Goal: Find contact information: Find contact information

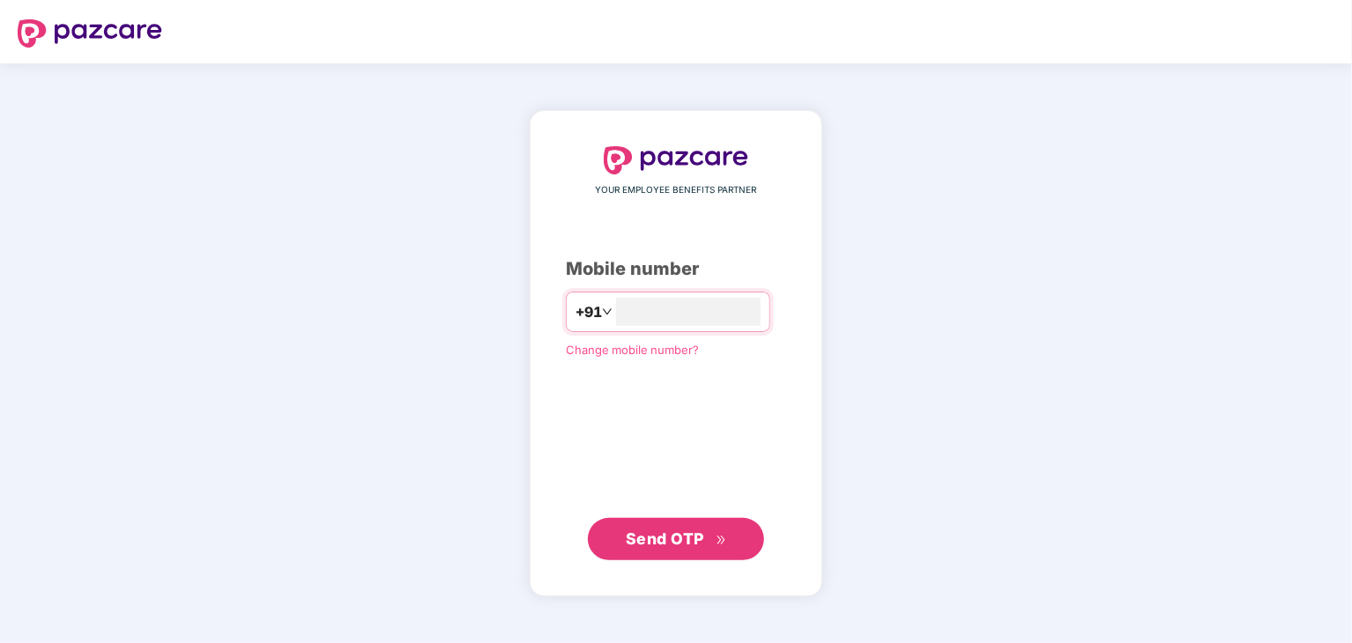
type input "**********"
click at [649, 535] on span "Send OTP" at bounding box center [665, 539] width 78 height 19
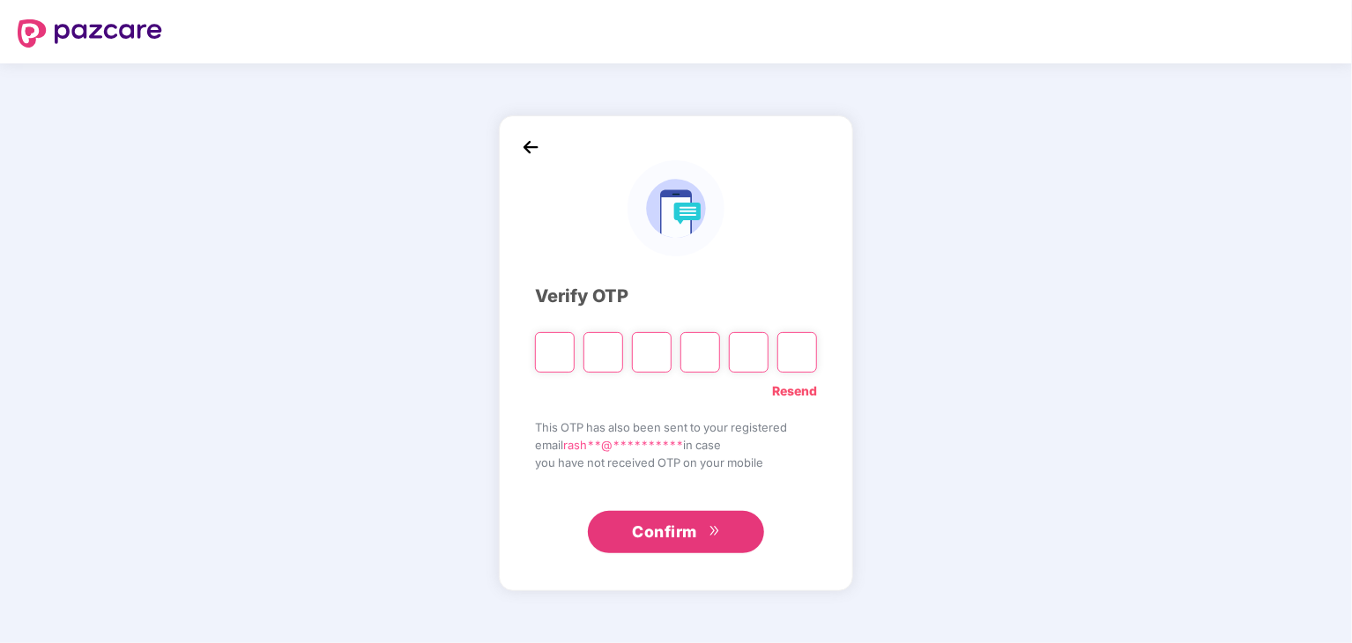
type input "*"
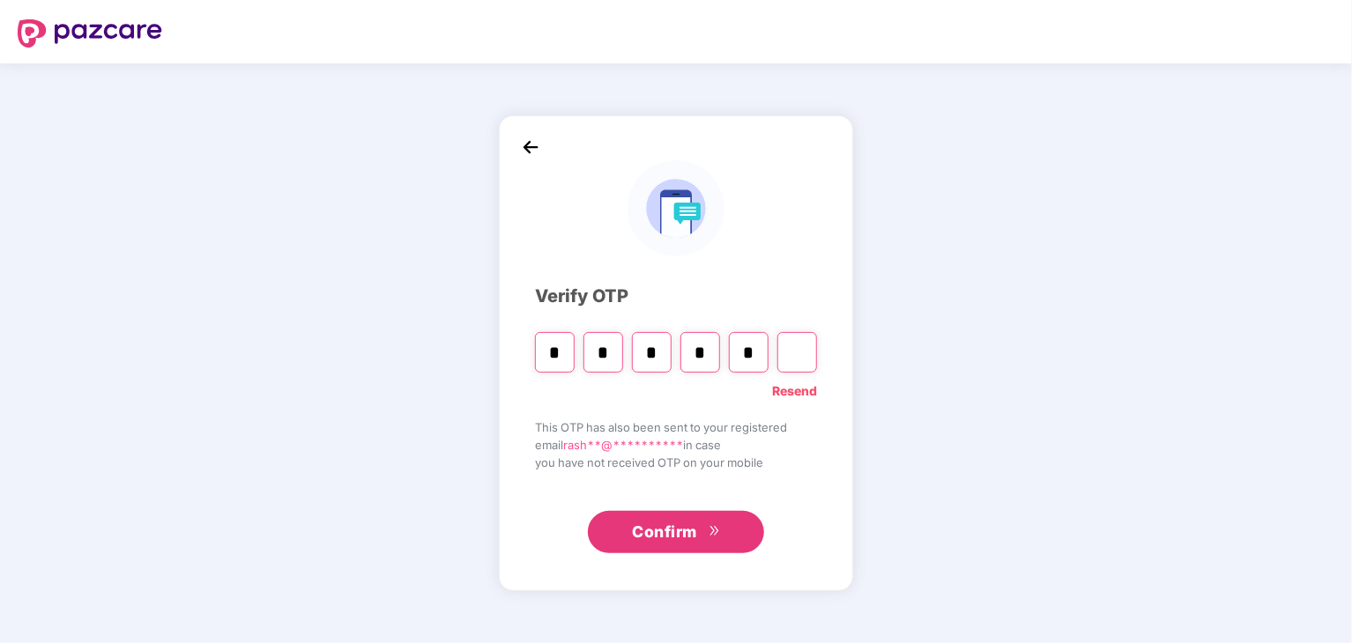
type input "*"
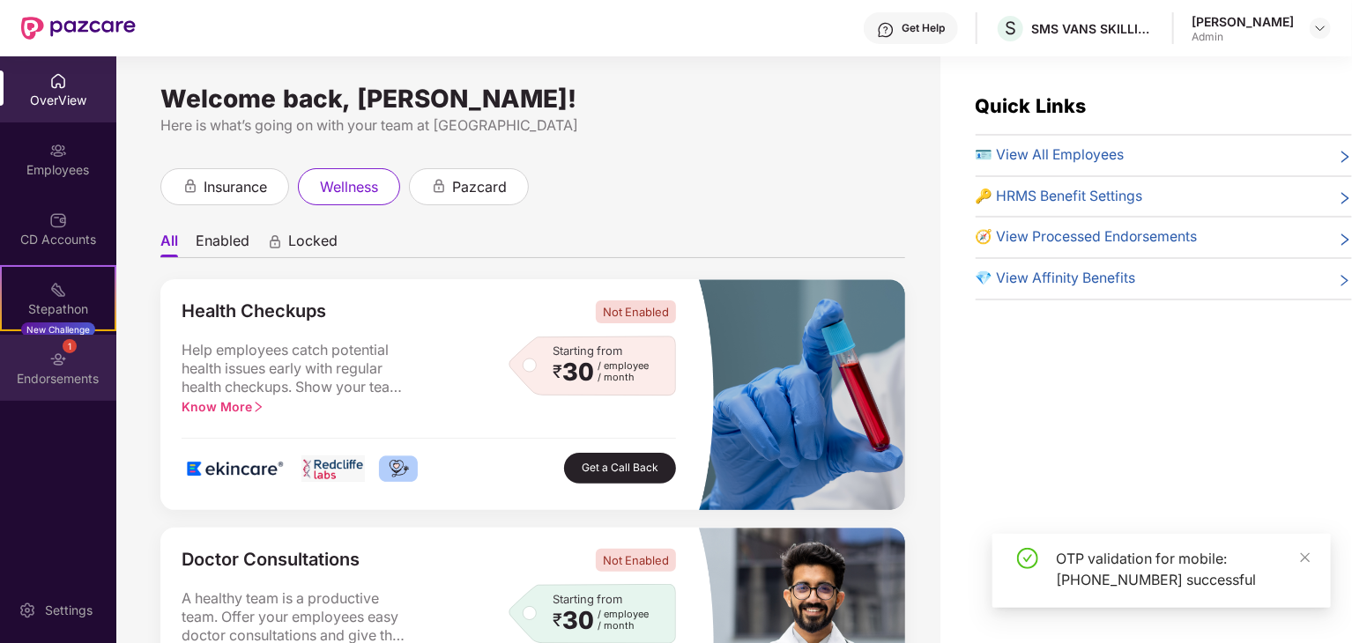
click at [56, 345] on div "1 Endorsements" at bounding box center [58, 368] width 116 height 66
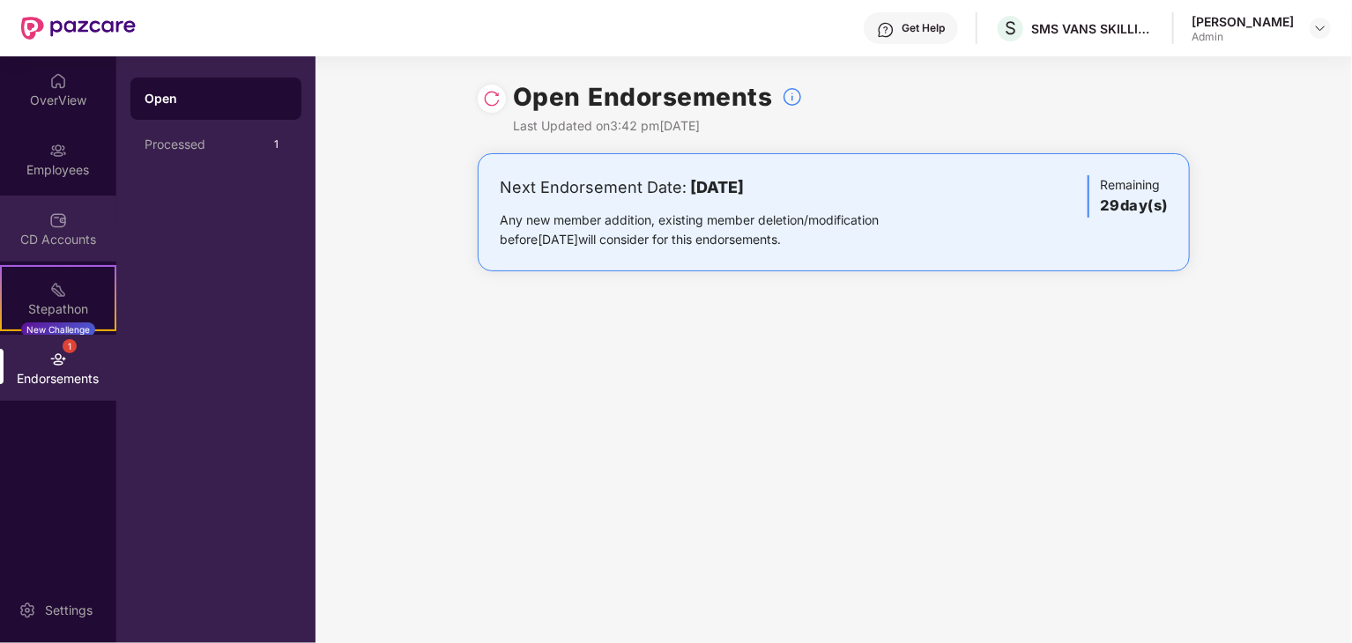
click at [53, 226] on img at bounding box center [58, 220] width 18 height 18
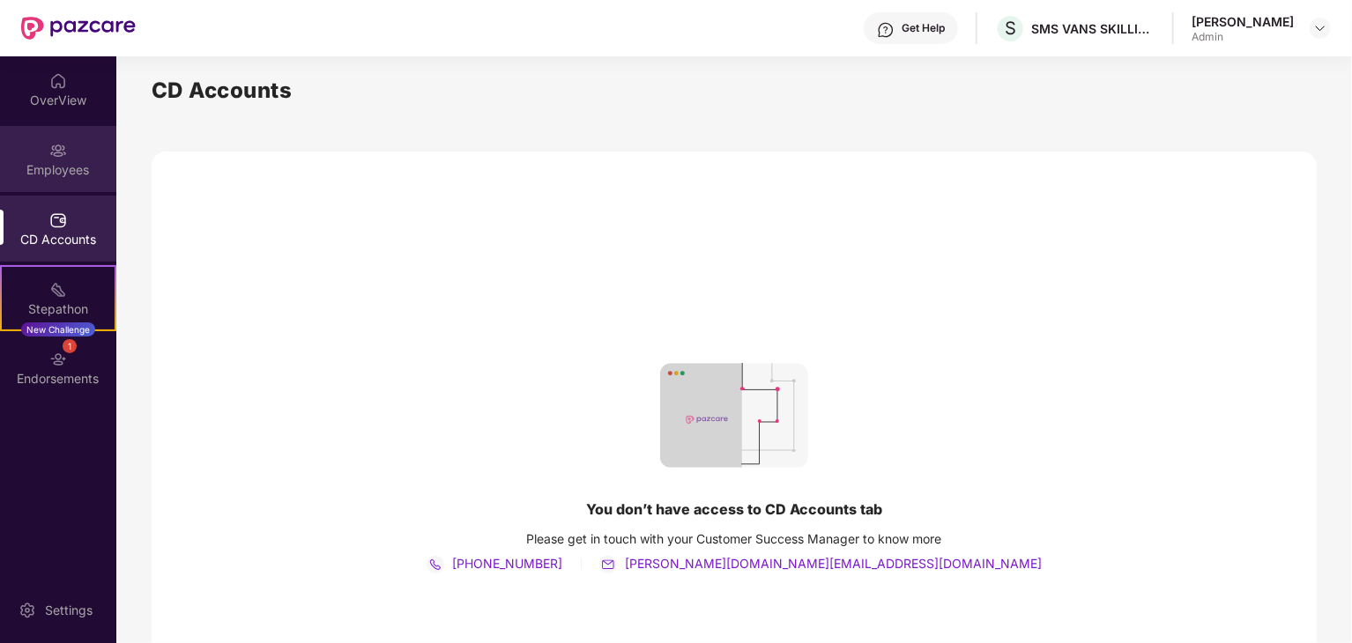
click at [59, 161] on div "Employees" at bounding box center [58, 170] width 116 height 18
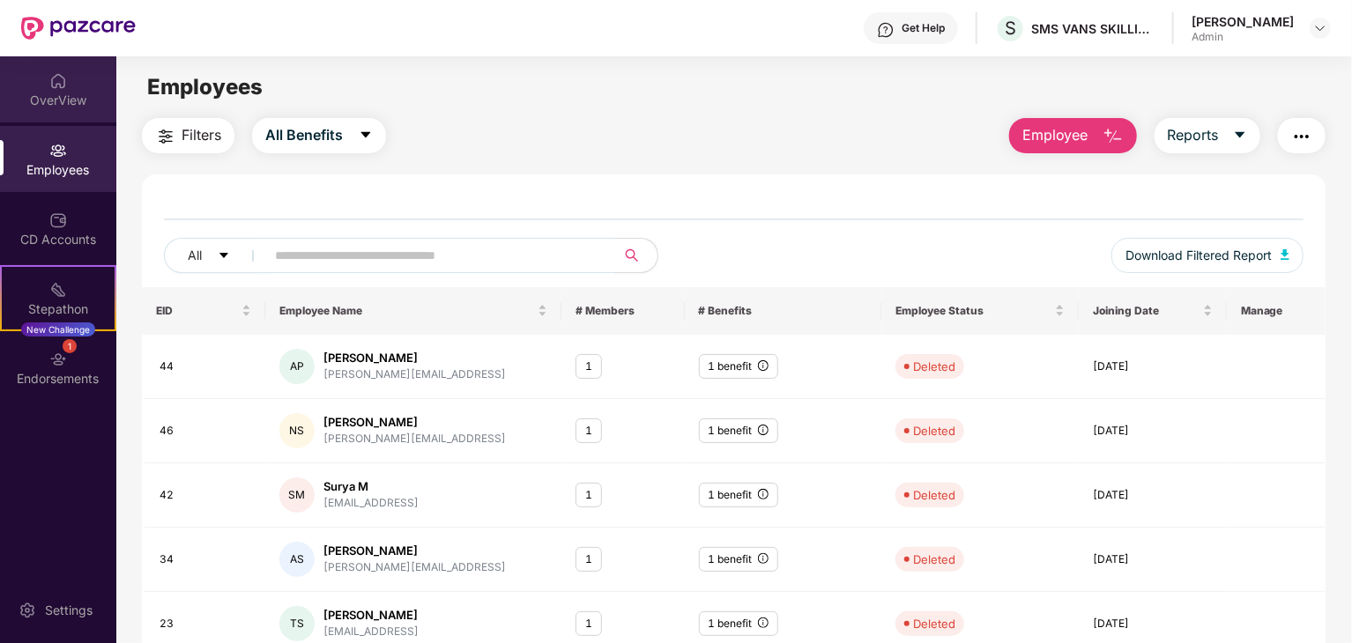
click at [50, 102] on div "OverView" at bounding box center [58, 101] width 116 height 18
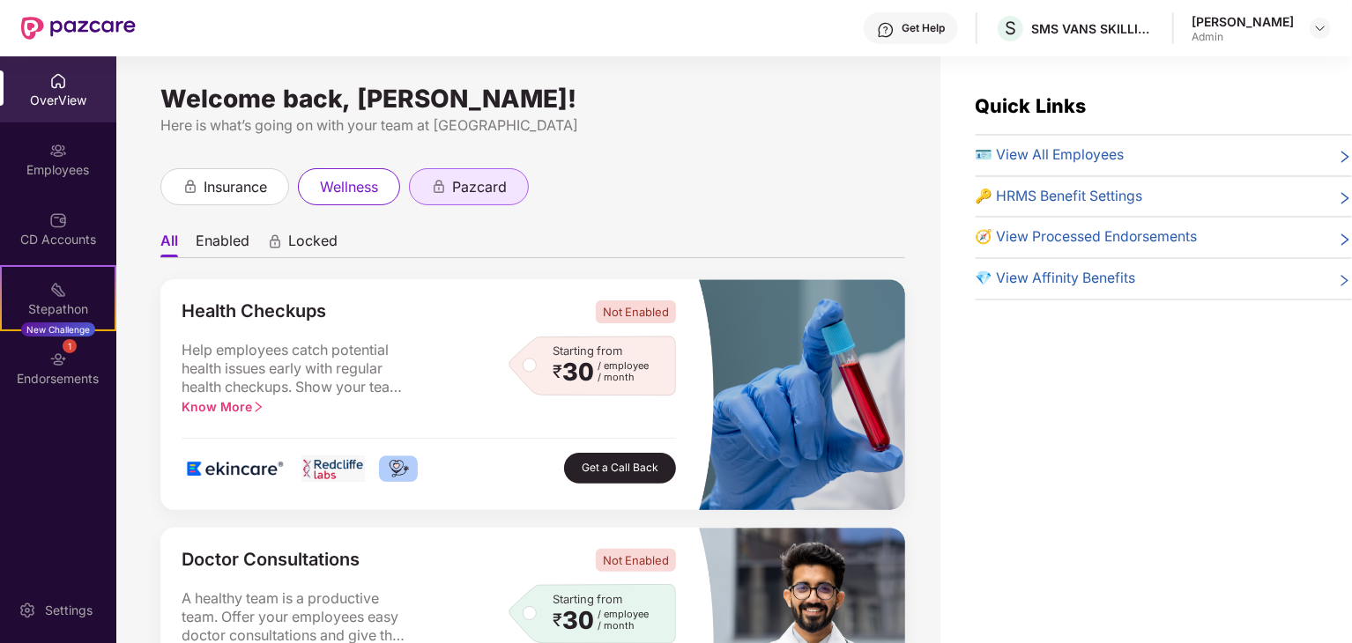
click at [455, 192] on span "pazcard" at bounding box center [479, 187] width 55 height 22
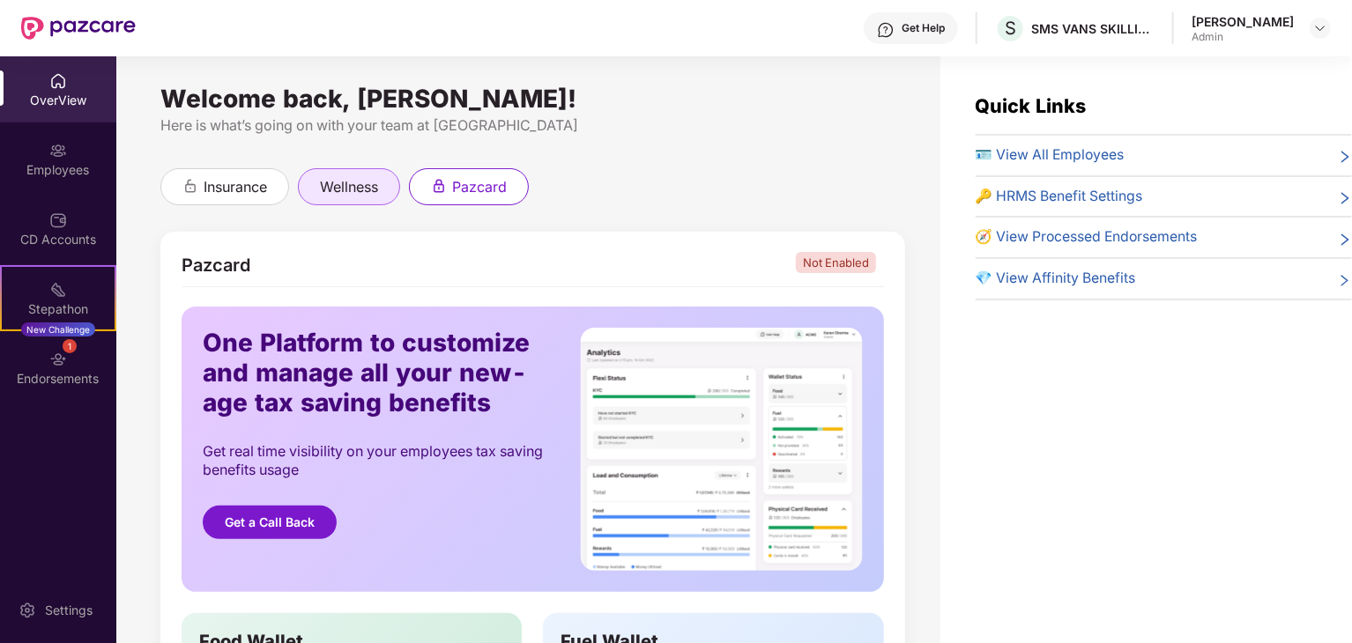
click at [353, 184] on span "wellness" at bounding box center [349, 187] width 58 height 22
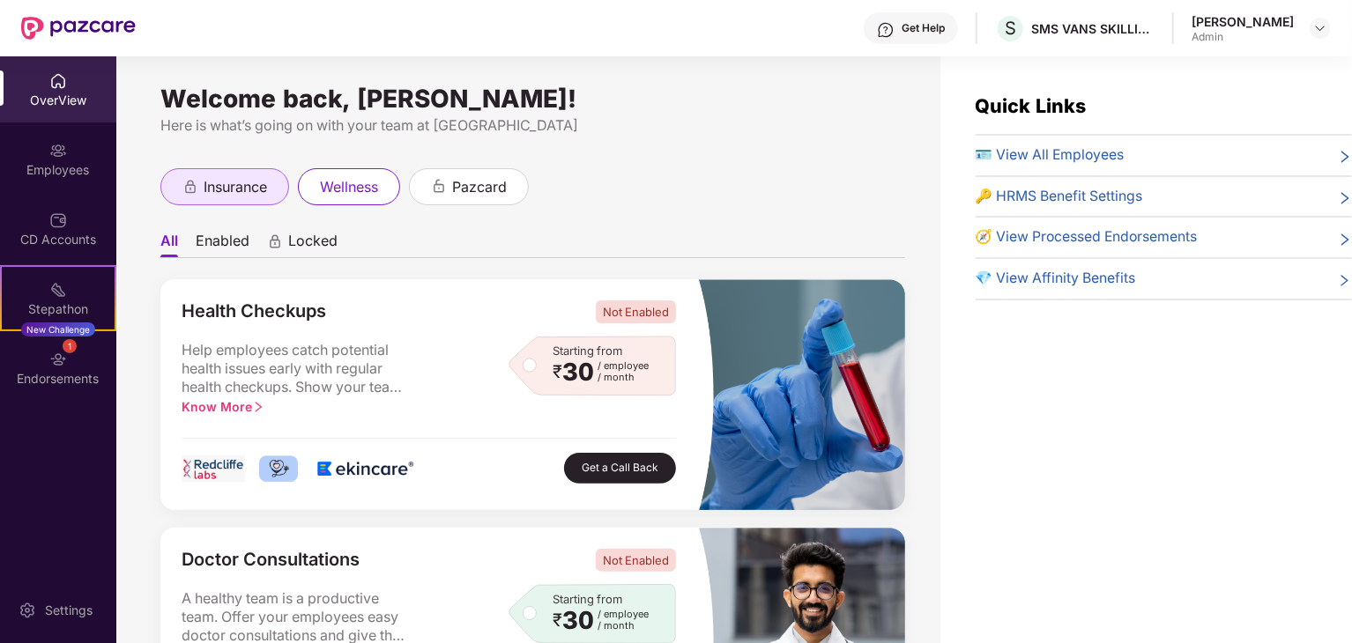
click at [231, 182] on span "insurance" at bounding box center [235, 187] width 63 height 22
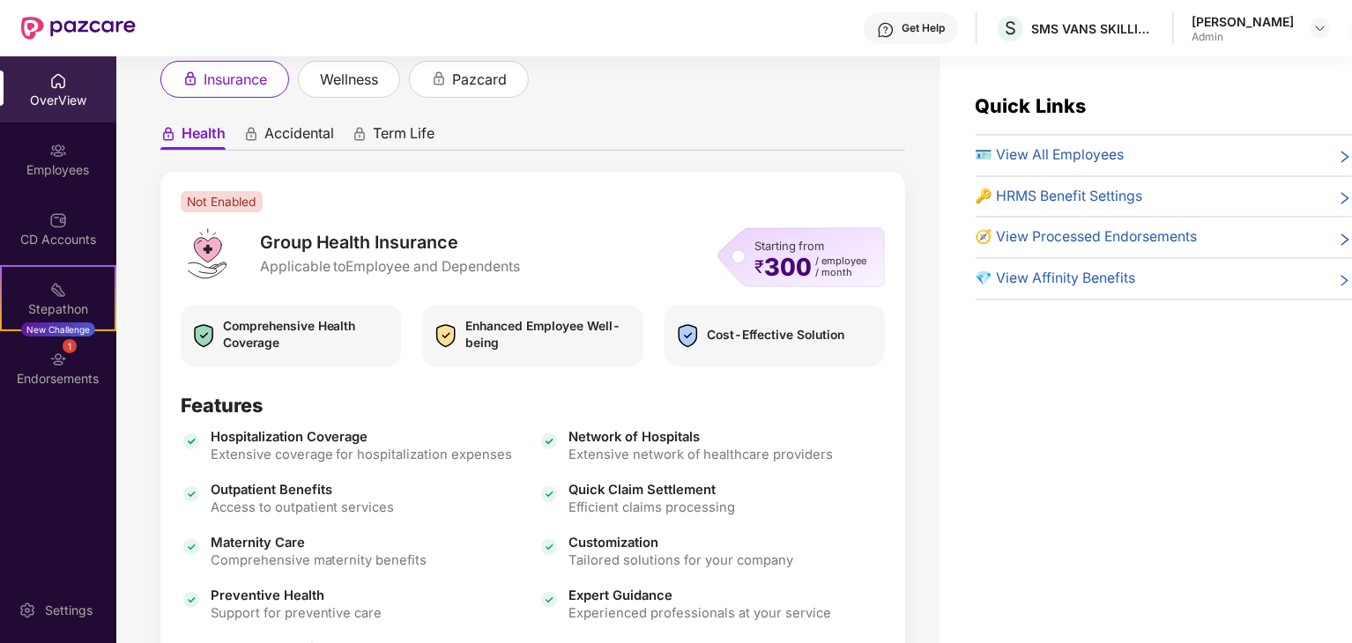
scroll to position [250, 0]
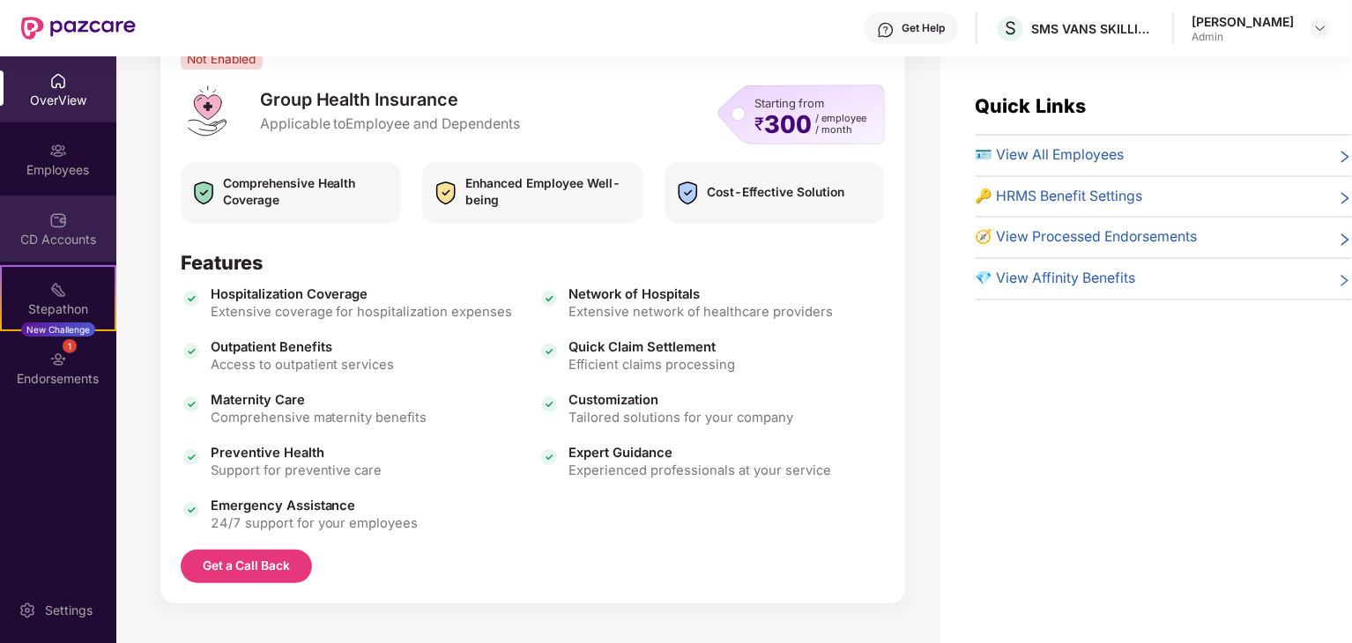
click at [71, 228] on div "CD Accounts" at bounding box center [58, 229] width 116 height 66
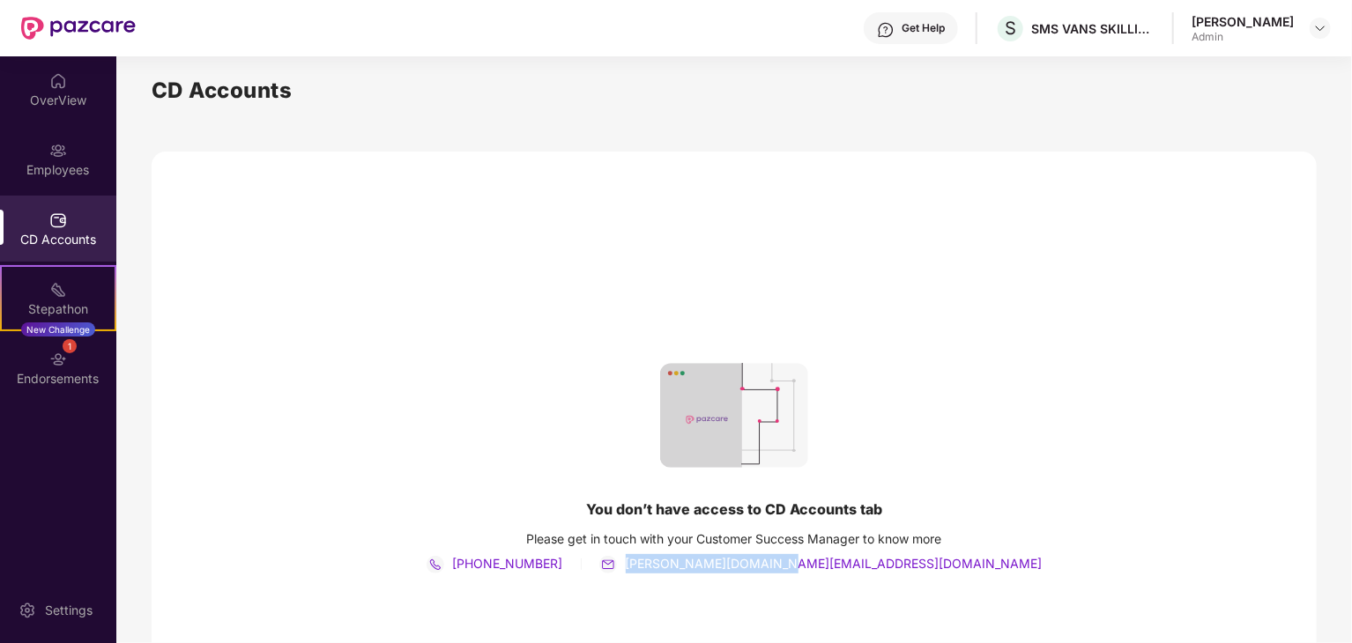
drag, startPoint x: 923, startPoint y: 570, endPoint x: 749, endPoint y: 563, distance: 173.7
click at [749, 563] on div "You don’t have access to CD Accounts tab Please get in touch with your Customer…" at bounding box center [734, 469] width 1165 height 634
copy span "[PERSON_NAME][DOMAIN_NAME][EMAIL_ADDRESS][DOMAIN_NAME]"
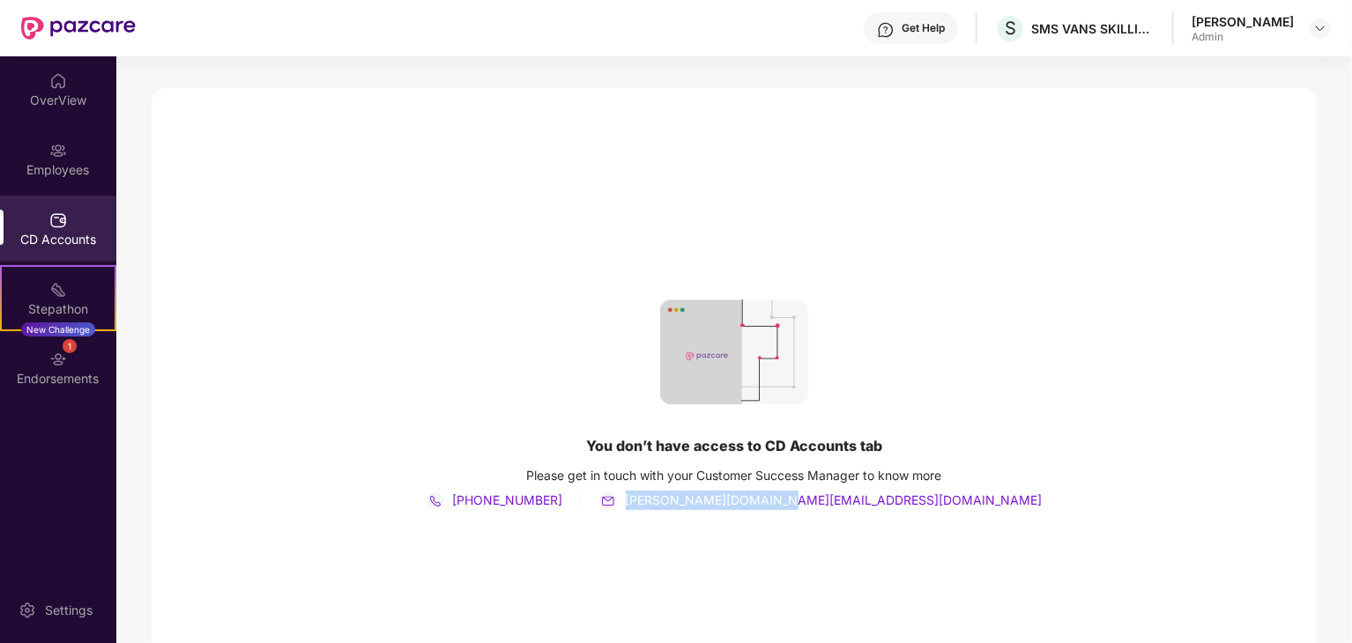
scroll to position [143, 0]
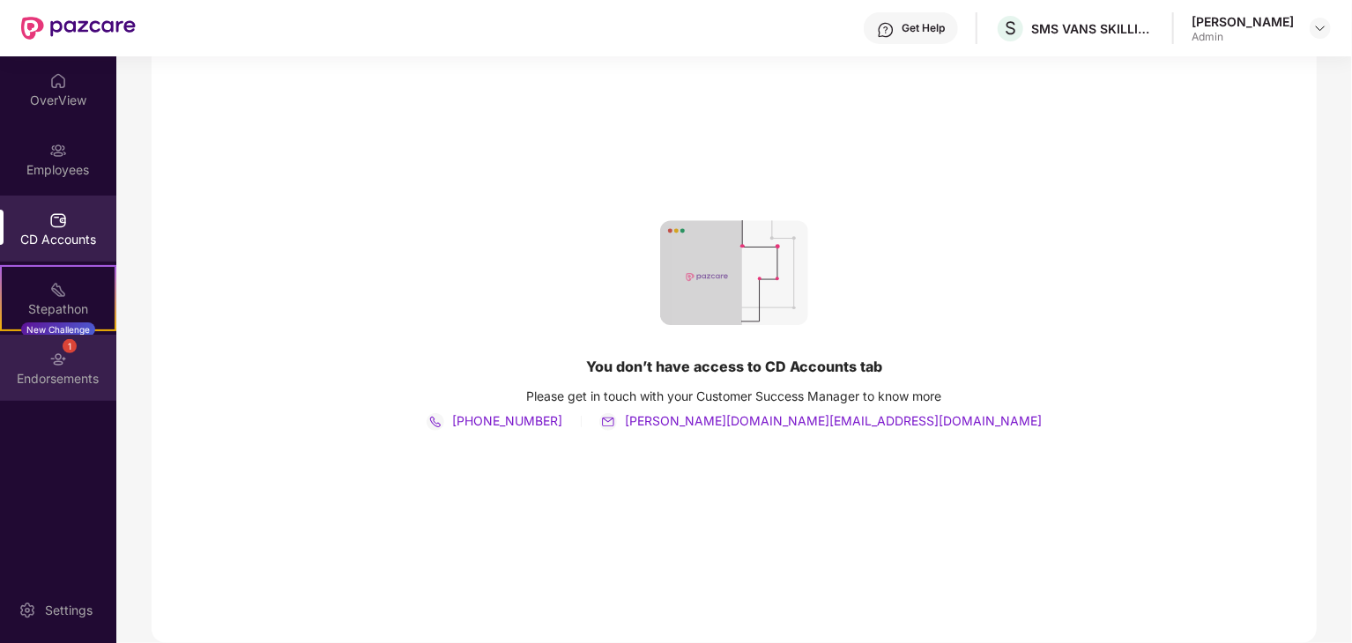
click at [76, 364] on div "1 Endorsements" at bounding box center [58, 368] width 116 height 66
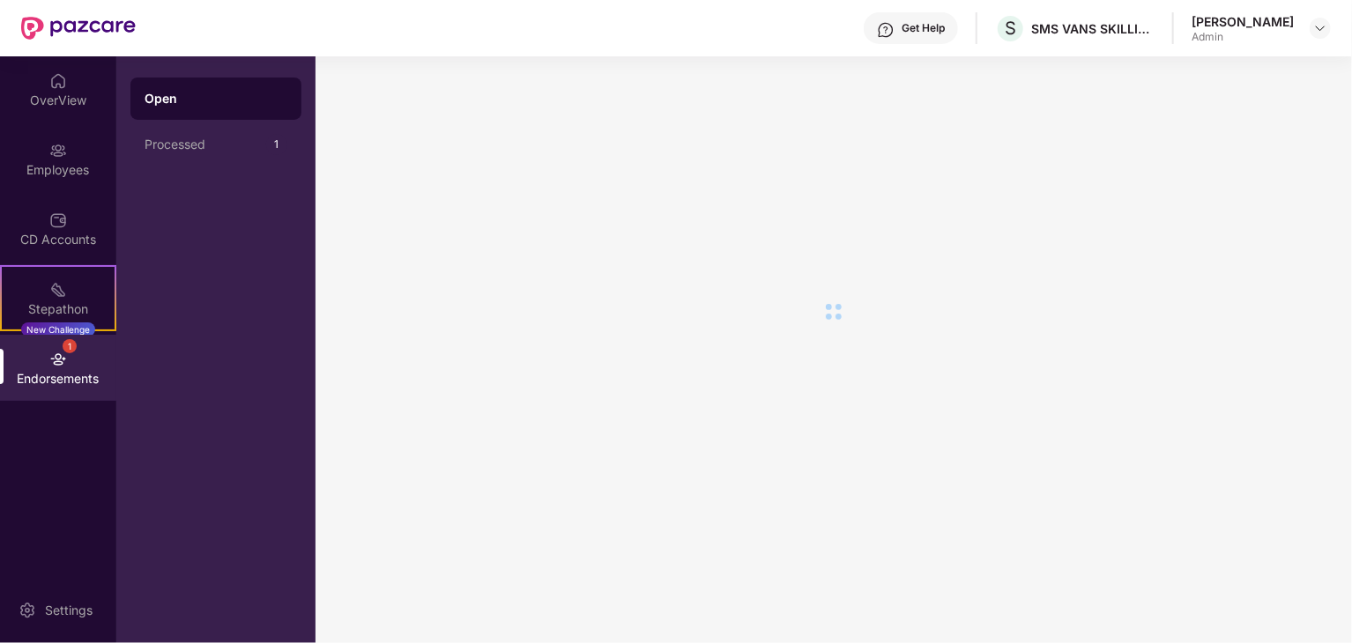
scroll to position [0, 0]
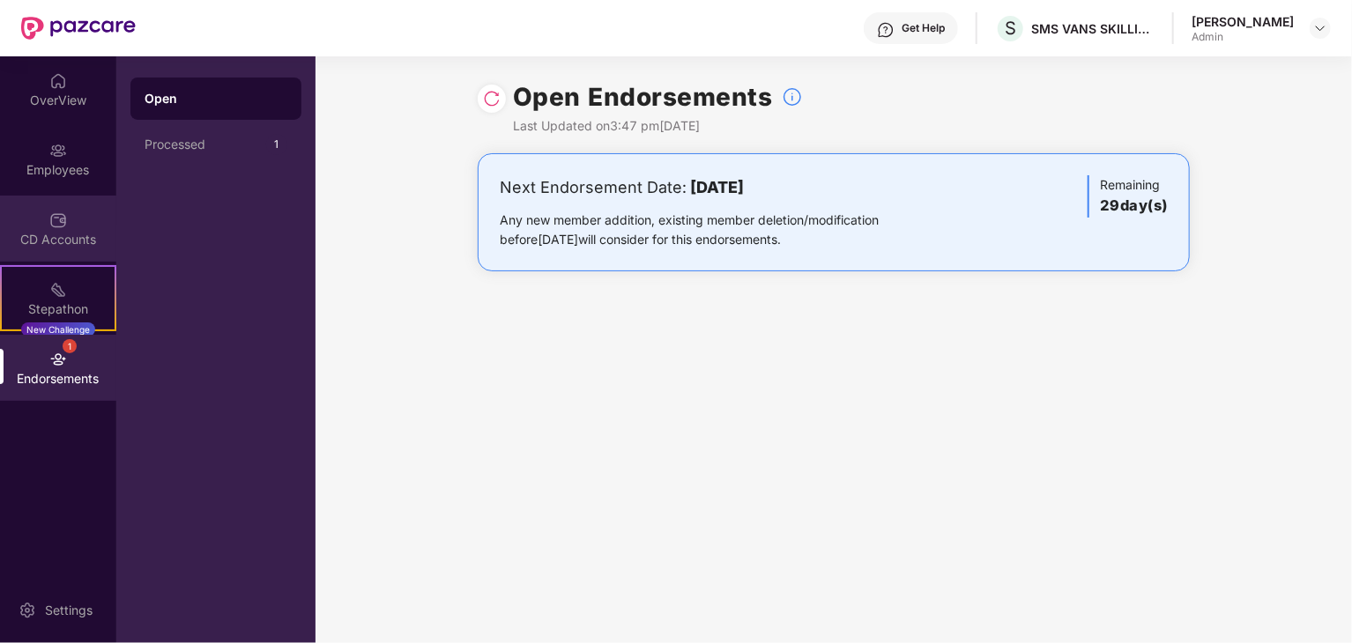
click at [68, 217] on div "CD Accounts" at bounding box center [58, 229] width 116 height 66
